Goal: Information Seeking & Learning: Understand process/instructions

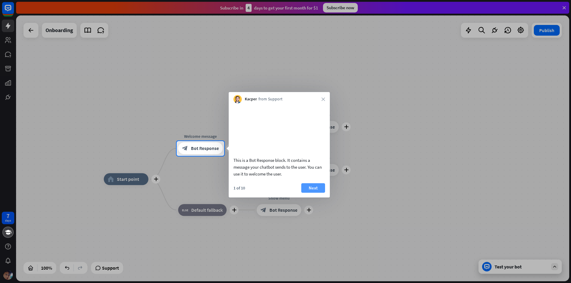
click at [319, 193] on button "Next" at bounding box center [313, 188] width 24 height 10
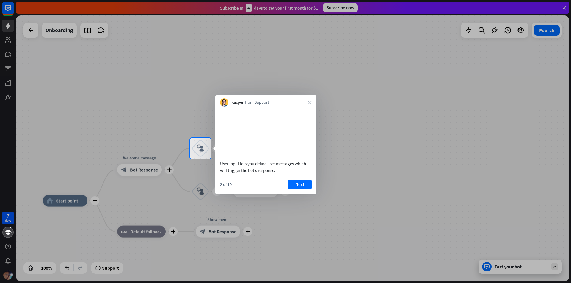
click at [318, 187] on div at bounding box center [285, 221] width 571 height 125
click at [309, 190] on body "7 days close Product Help First steps Get started with ChatBot Help Center Foll…" at bounding box center [285, 141] width 571 height 283
click at [306, 189] on button "Next" at bounding box center [300, 185] width 24 height 10
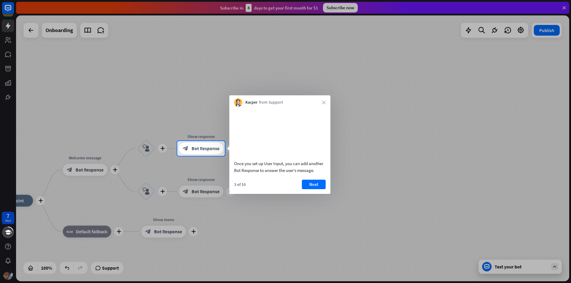
click at [321, 186] on div "Once you set up User Input, you can add another Bot Response to answer the user…" at bounding box center [279, 150] width 101 height 87
drag, startPoint x: 312, startPoint y: 200, endPoint x: 314, endPoint y: 196, distance: 4.3
click at [313, 194] on div "3 of 10 Next" at bounding box center [279, 187] width 101 height 14
click at [314, 189] on button "Next" at bounding box center [313, 185] width 24 height 10
